Goal: Find specific page/section: Find specific page/section

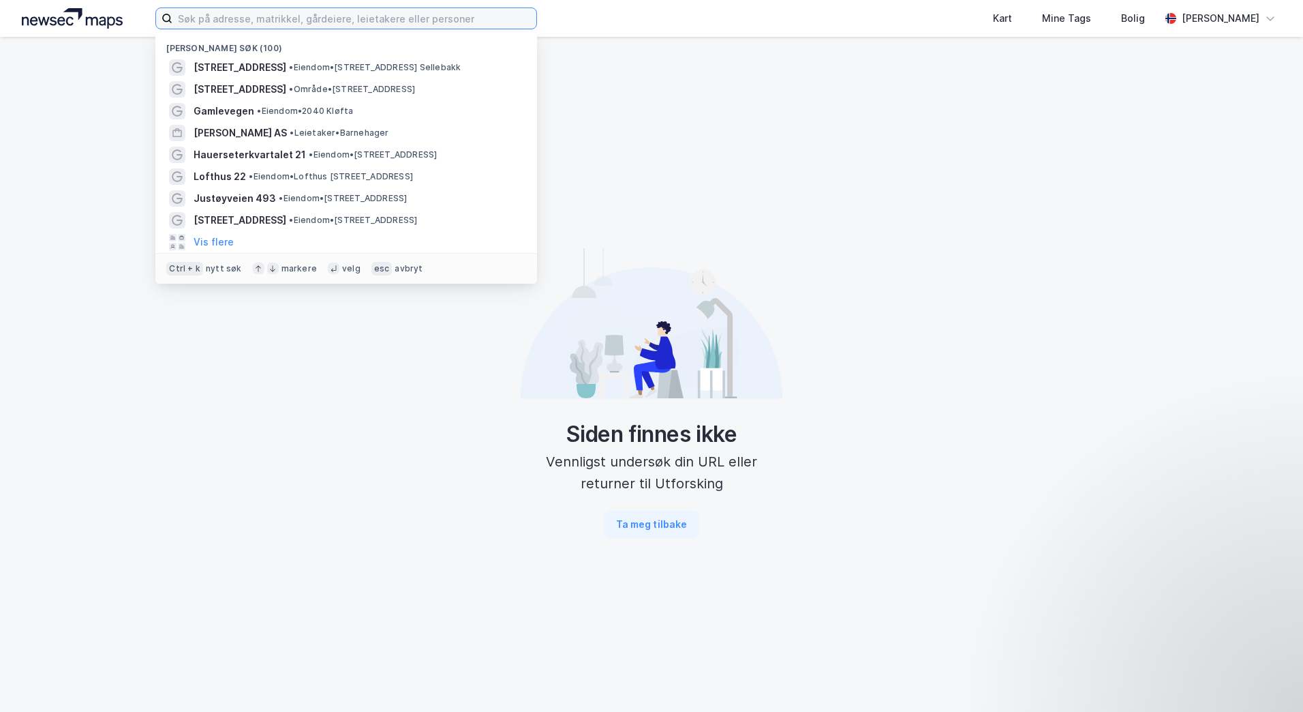
click at [267, 15] on input at bounding box center [354, 18] width 364 height 20
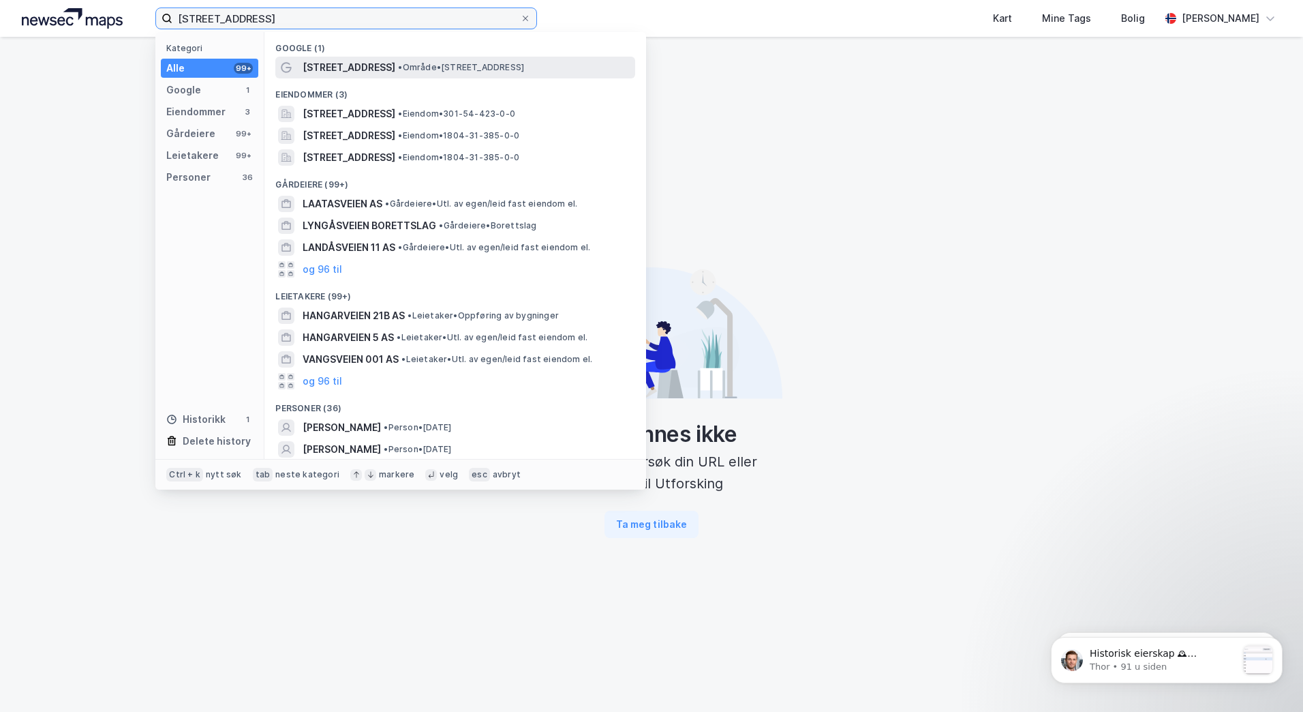
type input "[STREET_ADDRESS]"
click at [342, 70] on span "[STREET_ADDRESS]" at bounding box center [349, 67] width 93 height 16
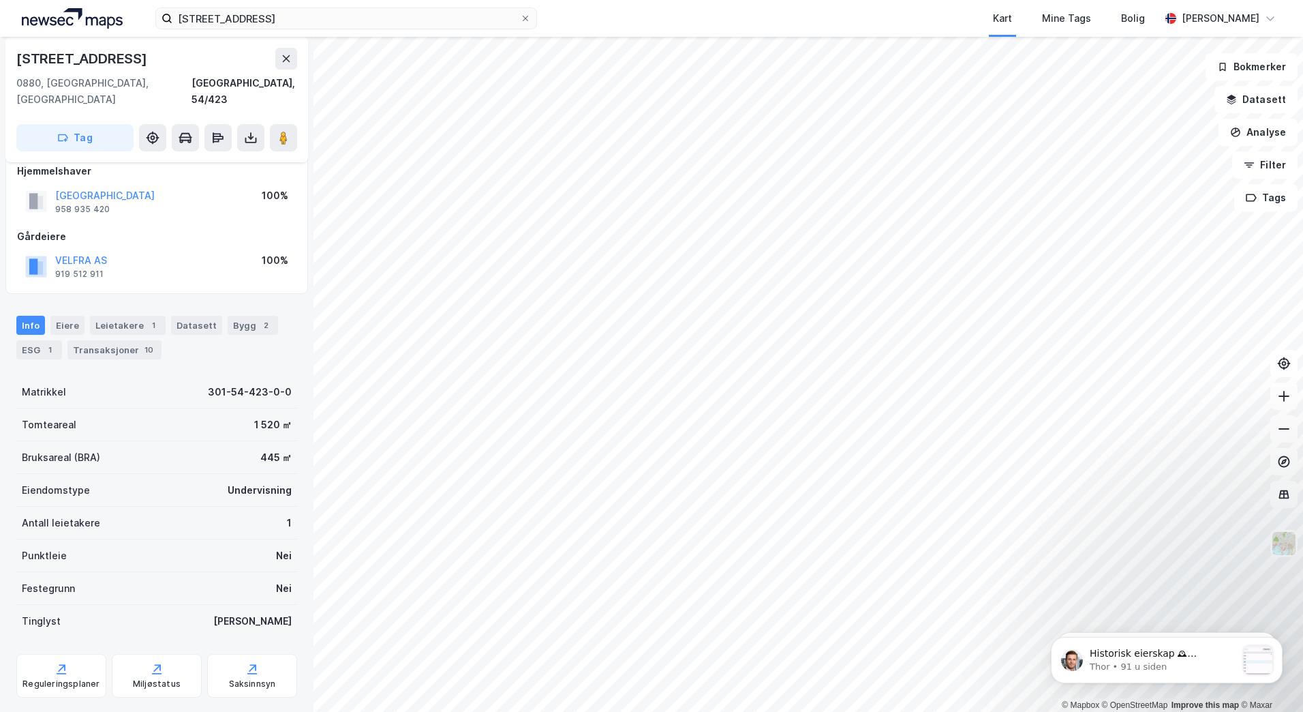
scroll to position [95, 0]
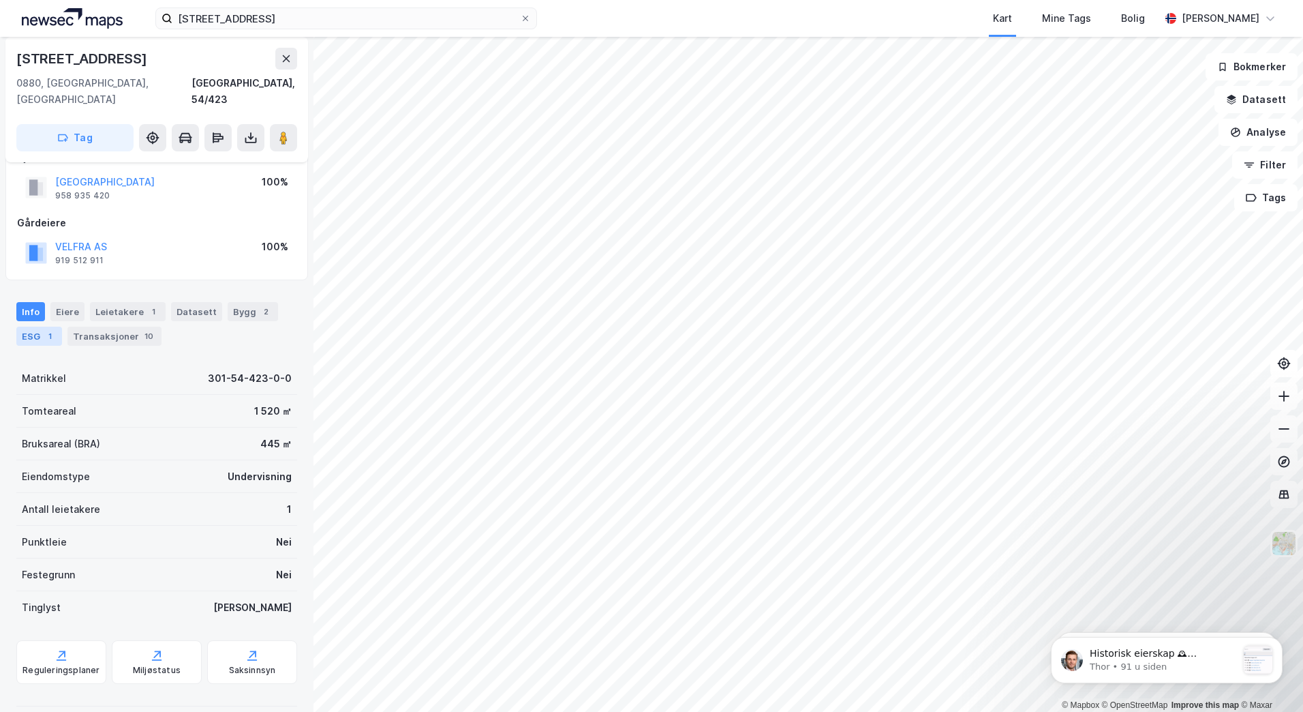
click at [18, 327] on div "ESG 1" at bounding box center [39, 336] width 46 height 19
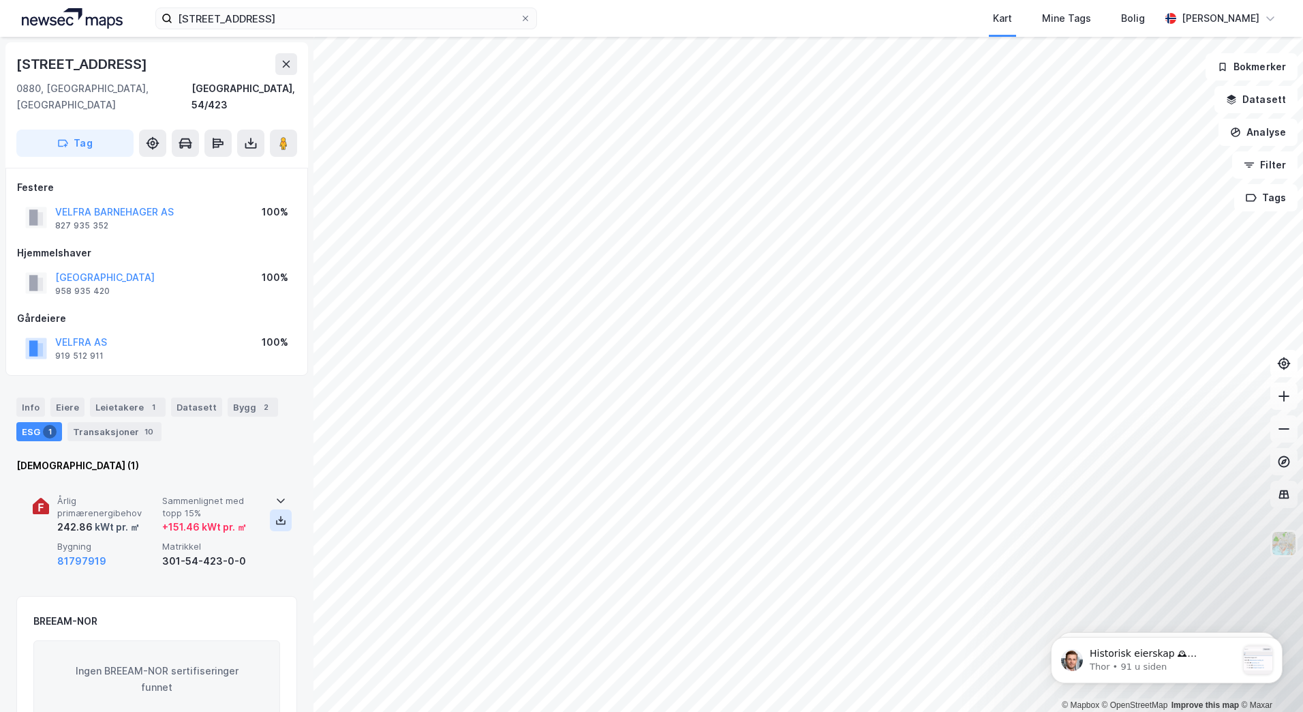
click at [284, 509] on button at bounding box center [281, 520] width 22 height 22
